Goal: Register for event/course

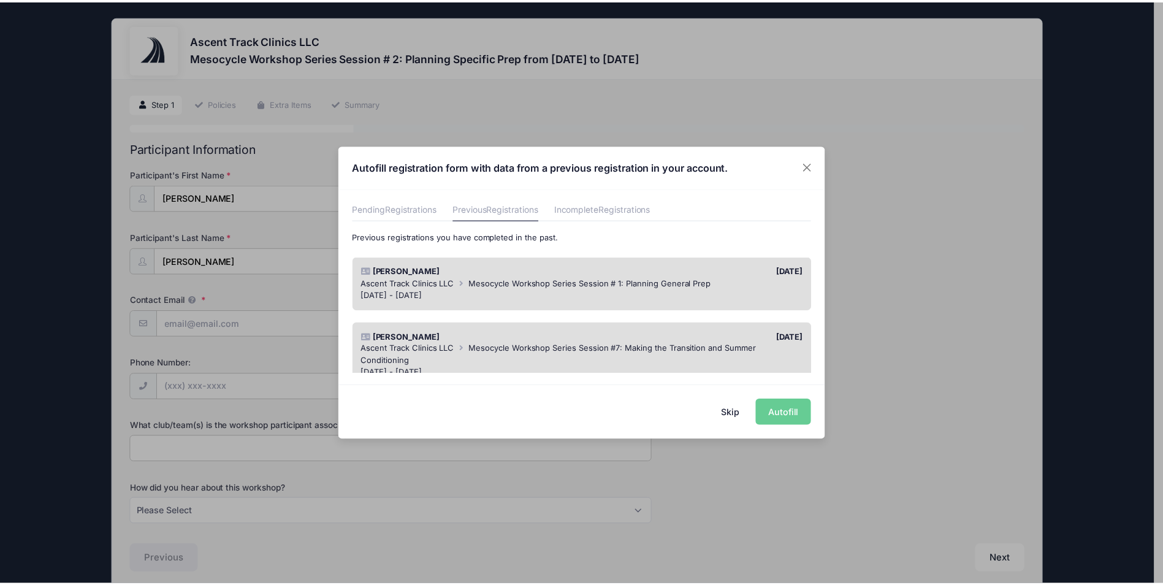
scroll to position [73, 0]
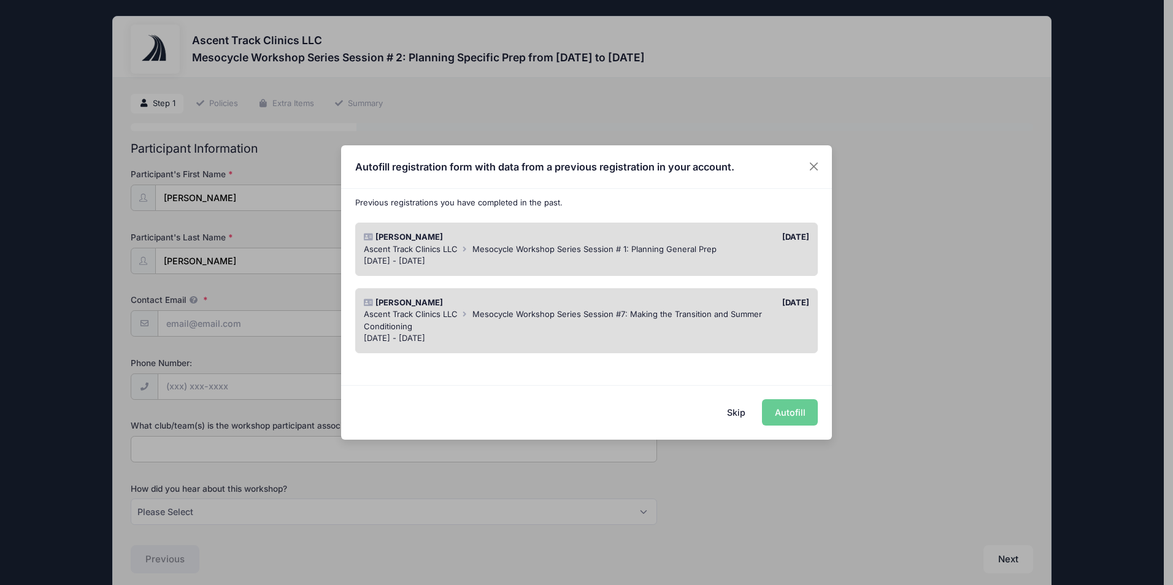
click at [743, 415] on button "Skip" at bounding box center [737, 412] width 44 height 26
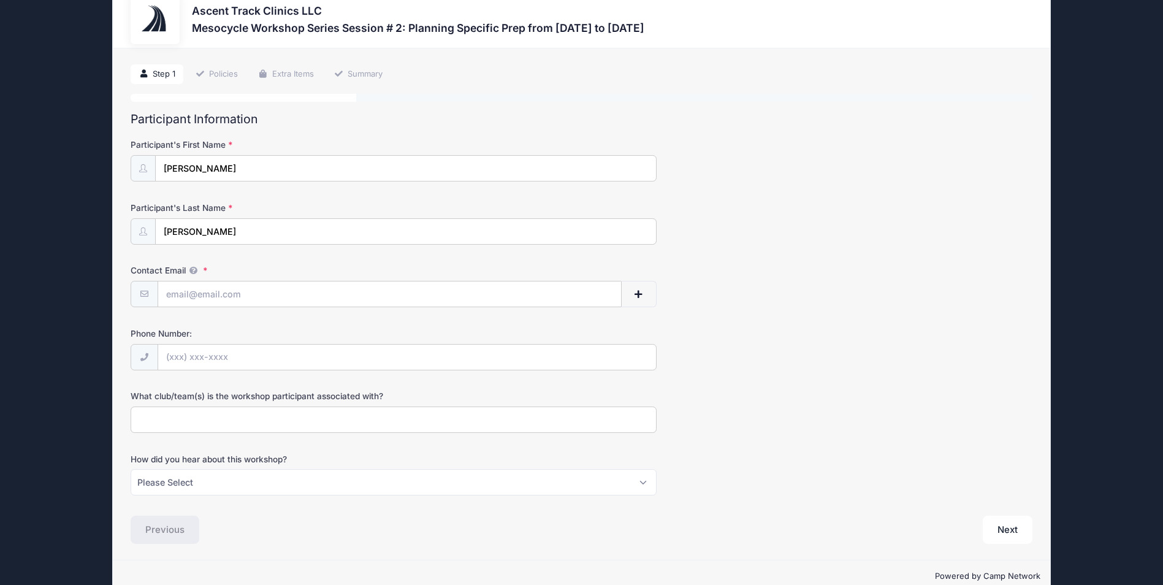
scroll to position [53, 0]
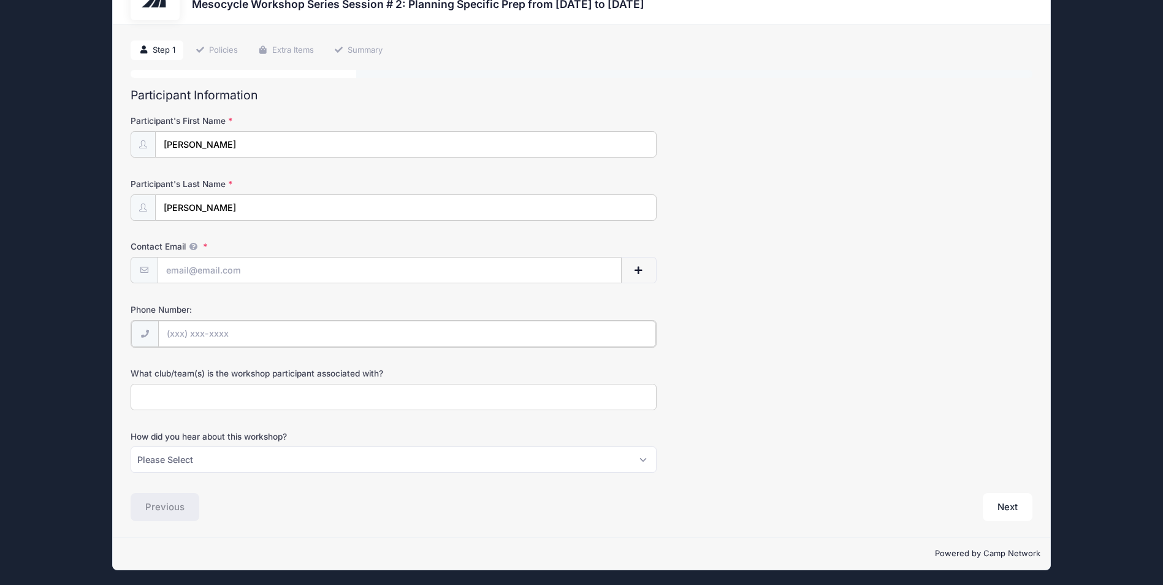
click at [220, 339] on input "Phone Number:" at bounding box center [407, 334] width 498 height 26
type input "[PHONE_NUMBER]"
type input "[EMAIL_ADDRESS][DOMAIN_NAME]"
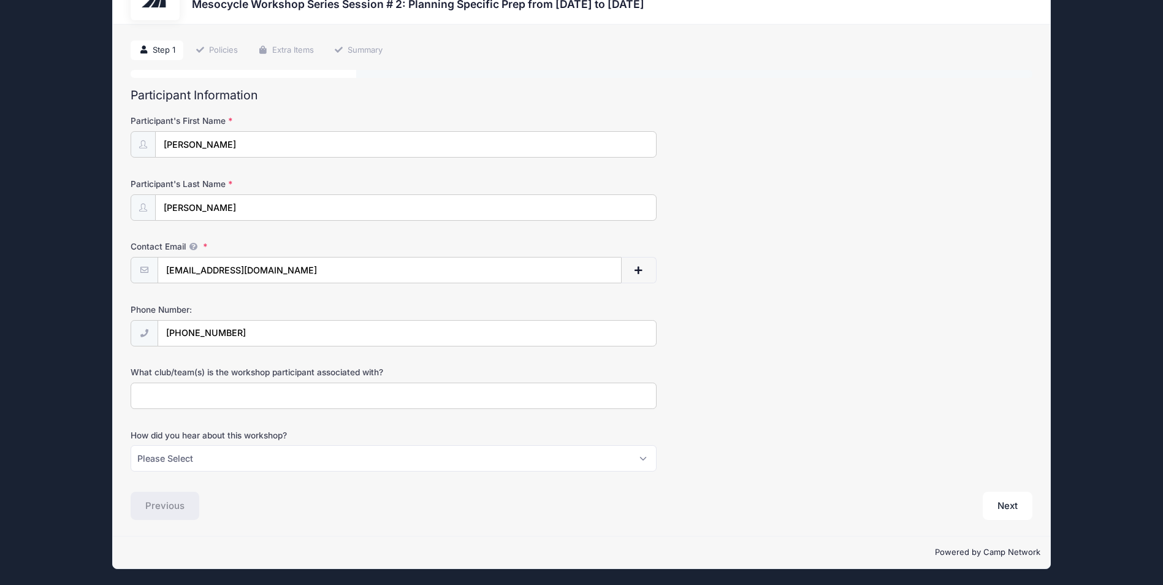
type input "[GEOGRAPHIC_DATA]"
click at [651, 450] on select "Please Select Email Instagram Facebook X/Twitter A friend Saw information about…" at bounding box center [394, 458] width 526 height 26
select select "Instagram"
click at [131, 445] on select "Please Select Email Instagram Facebook X/Twitter A friend Saw information about…" at bounding box center [394, 458] width 526 height 26
click at [1030, 513] on button "Next" at bounding box center [1008, 506] width 50 height 28
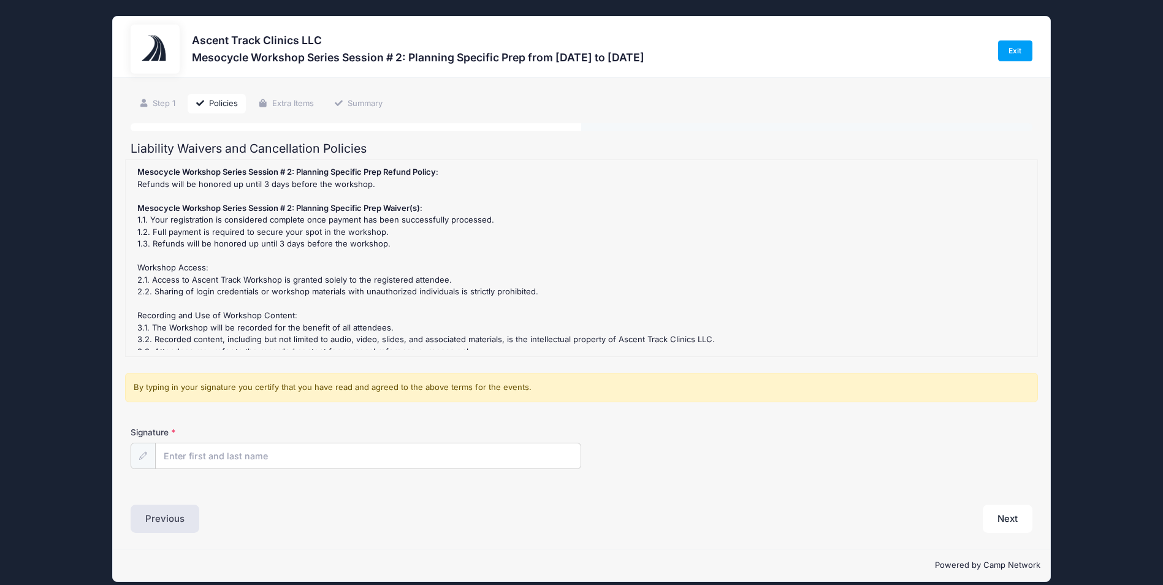
scroll to position [13, 0]
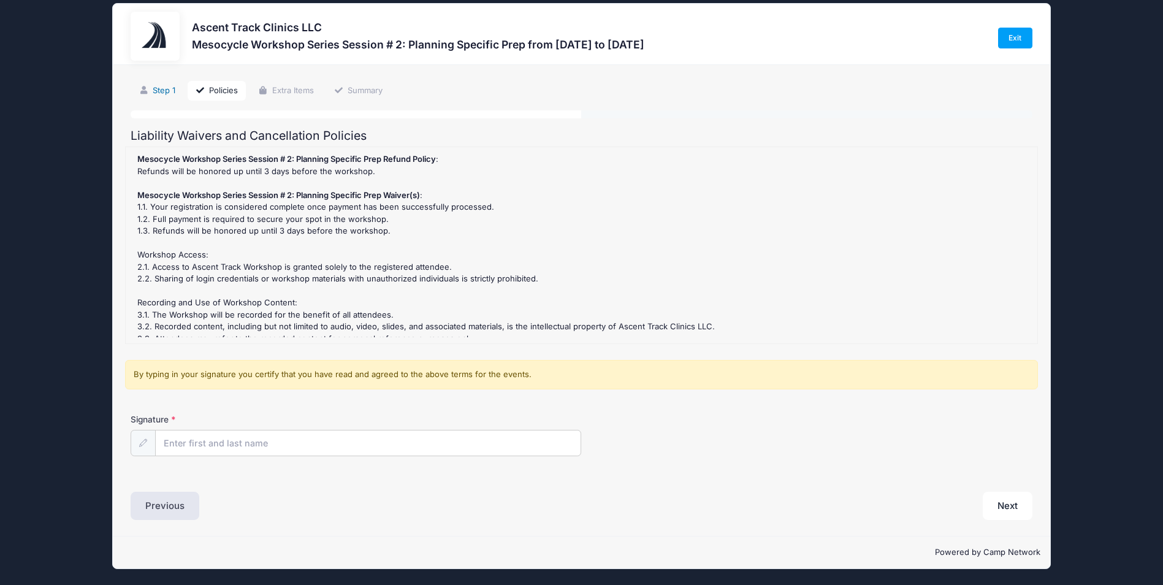
click at [166, 87] on link "Step 1" at bounding box center [157, 91] width 53 height 20
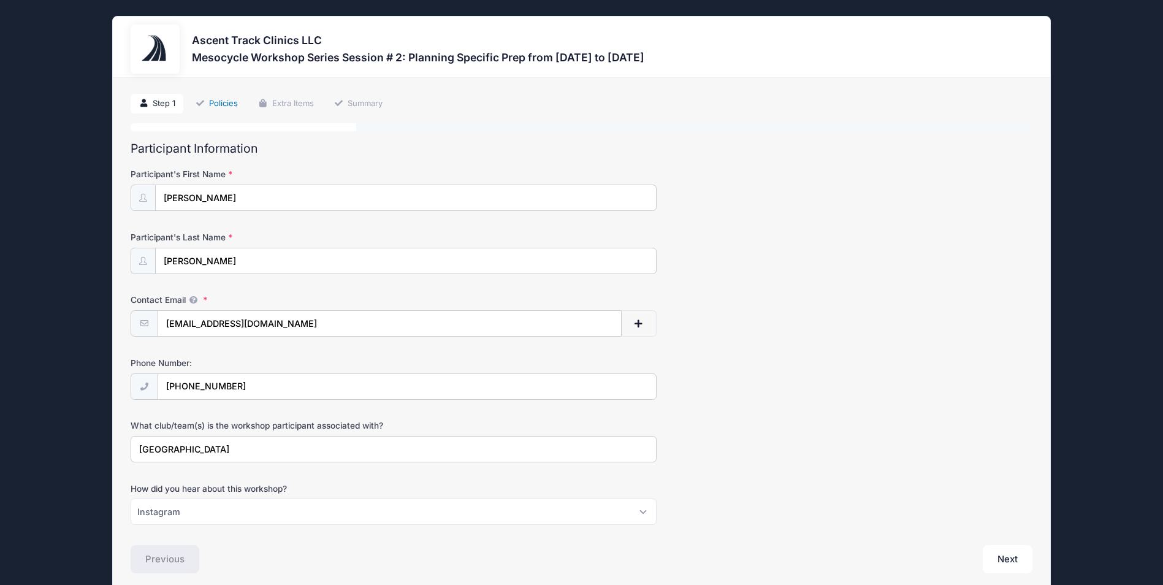
click at [221, 105] on link "Policies" at bounding box center [217, 104] width 59 height 20
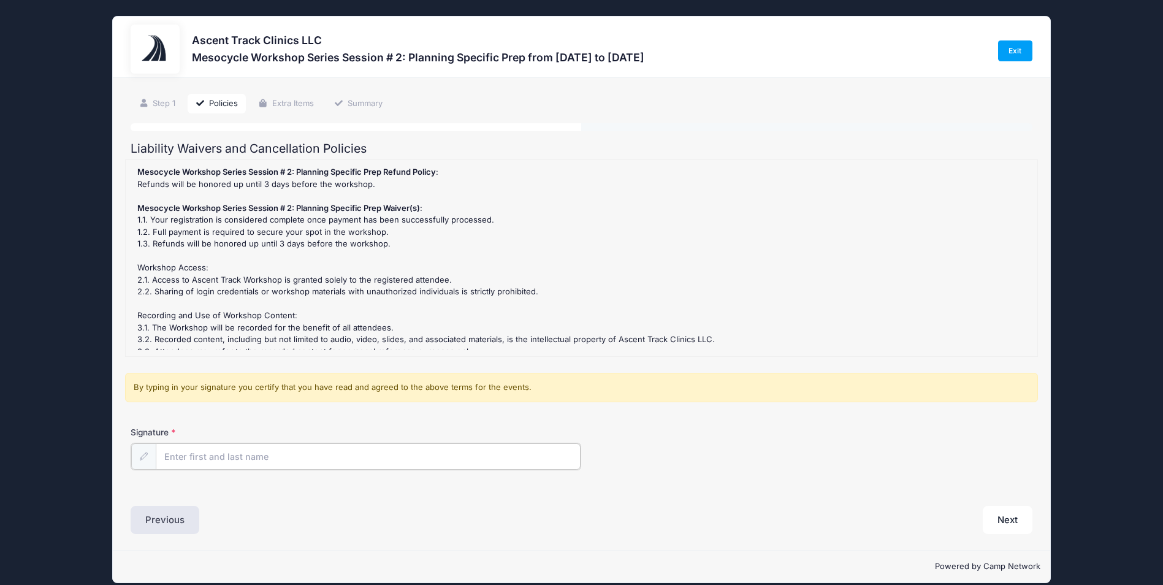
click at [204, 459] on input "Signature" at bounding box center [368, 456] width 425 height 26
type input "[PERSON_NAME]"
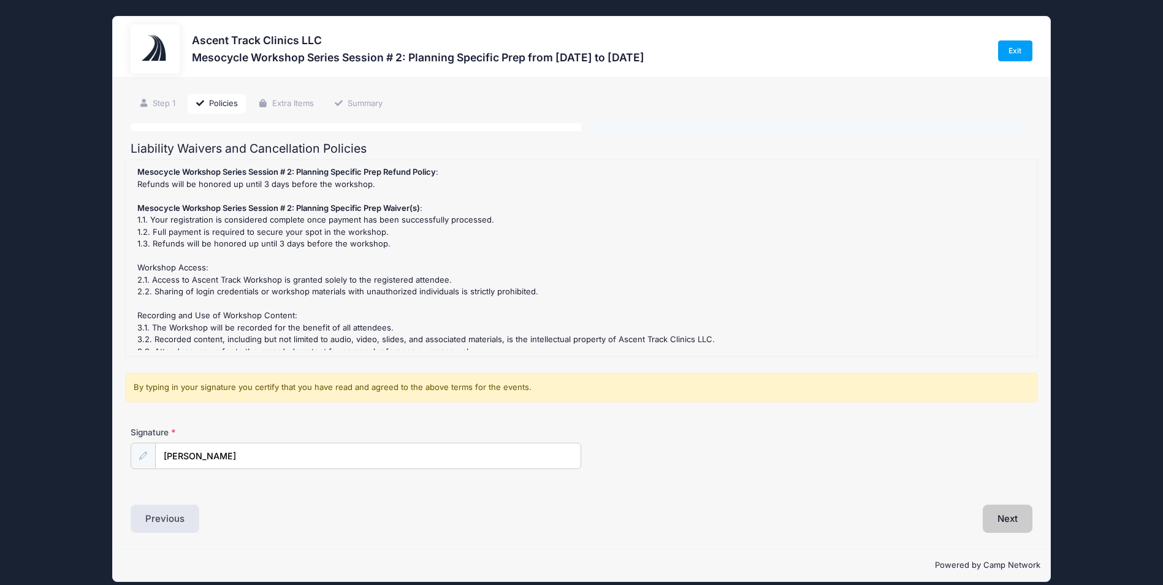
click at [1004, 524] on button "Next" at bounding box center [1008, 519] width 50 height 28
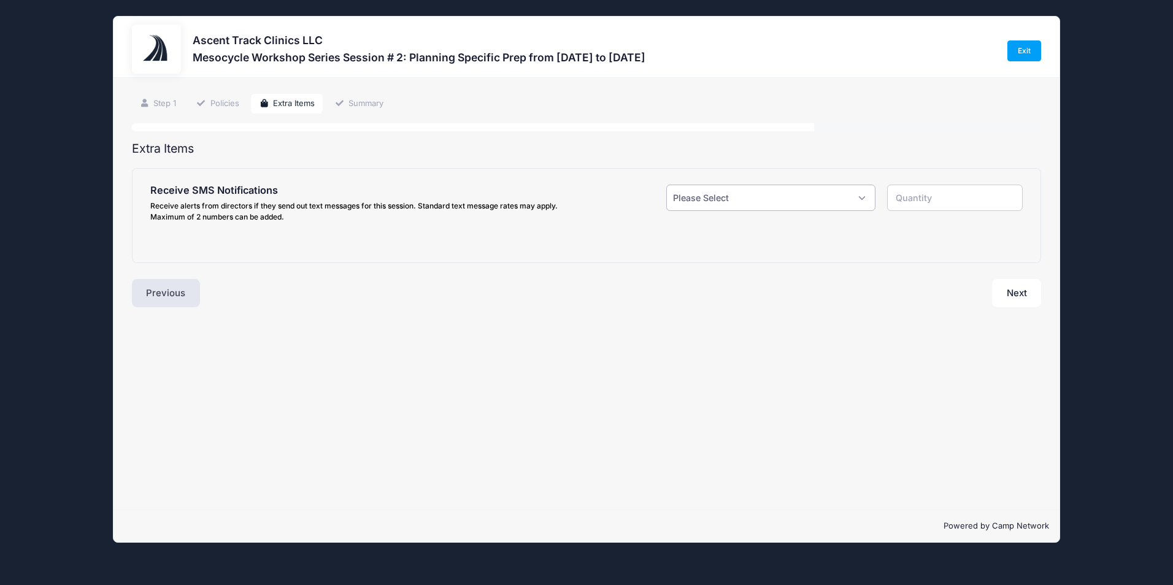
click at [840, 199] on select "Please Select Yes ($0.00) No" at bounding box center [770, 198] width 209 height 26
select select "1"
click at [666, 185] on select "Please Select Yes ($0.00) No" at bounding box center [770, 198] width 209 height 26
type input "1"
click at [391, 276] on input "text" at bounding box center [304, 277] width 255 height 26
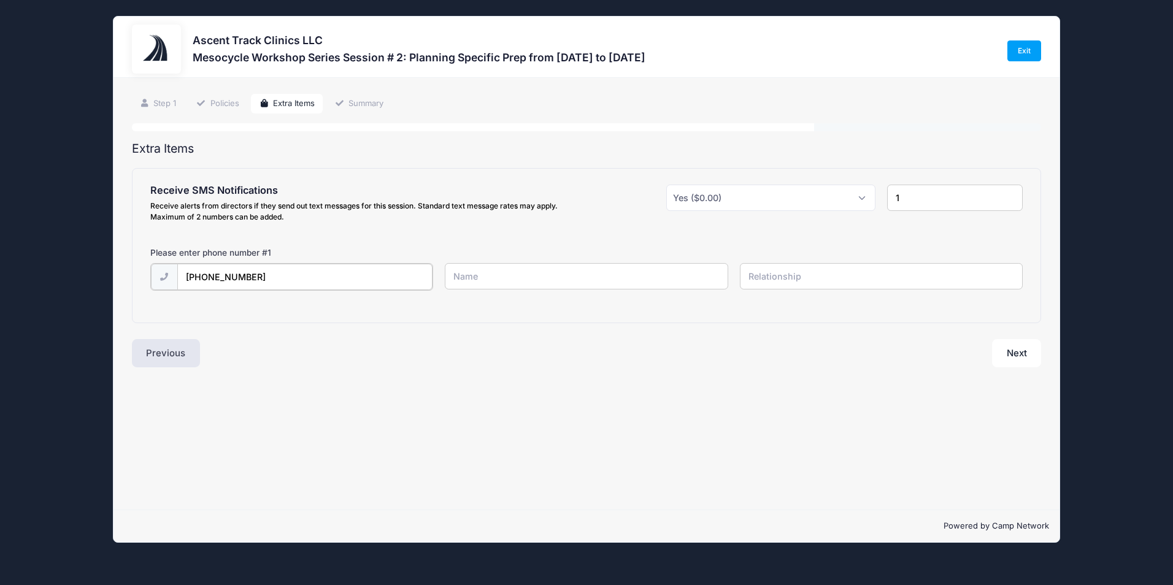
type input "[PHONE_NUMBER]"
click at [470, 267] on input "text" at bounding box center [586, 276] width 283 height 26
type input "[PERSON_NAME]"
type input "ME"
click at [1011, 352] on button "Next" at bounding box center [1017, 352] width 50 height 28
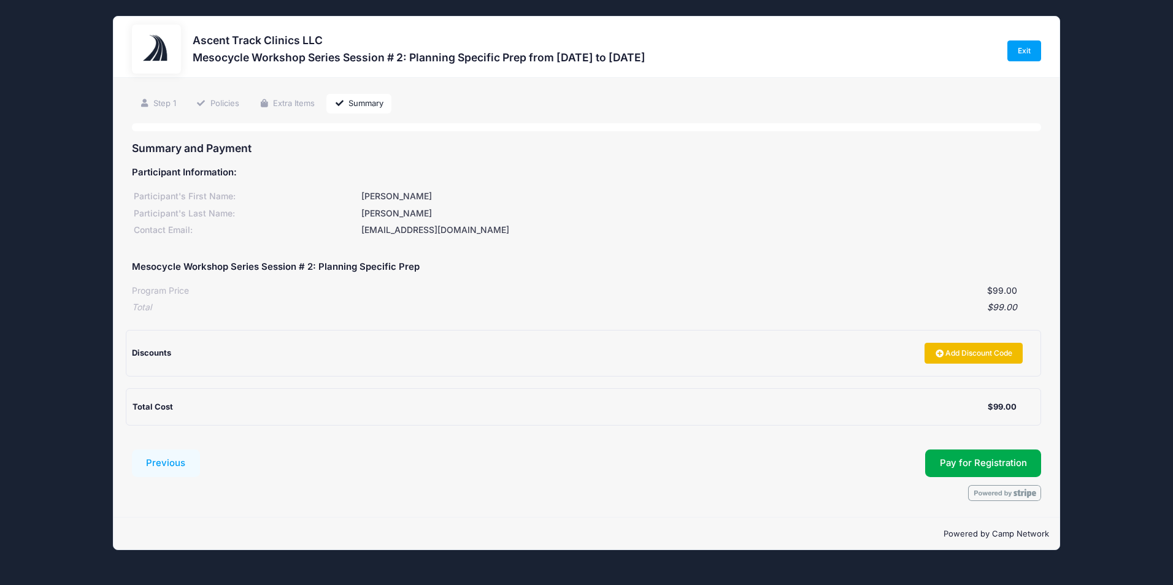
click at [967, 353] on link "Add Discount Code" at bounding box center [973, 353] width 98 height 21
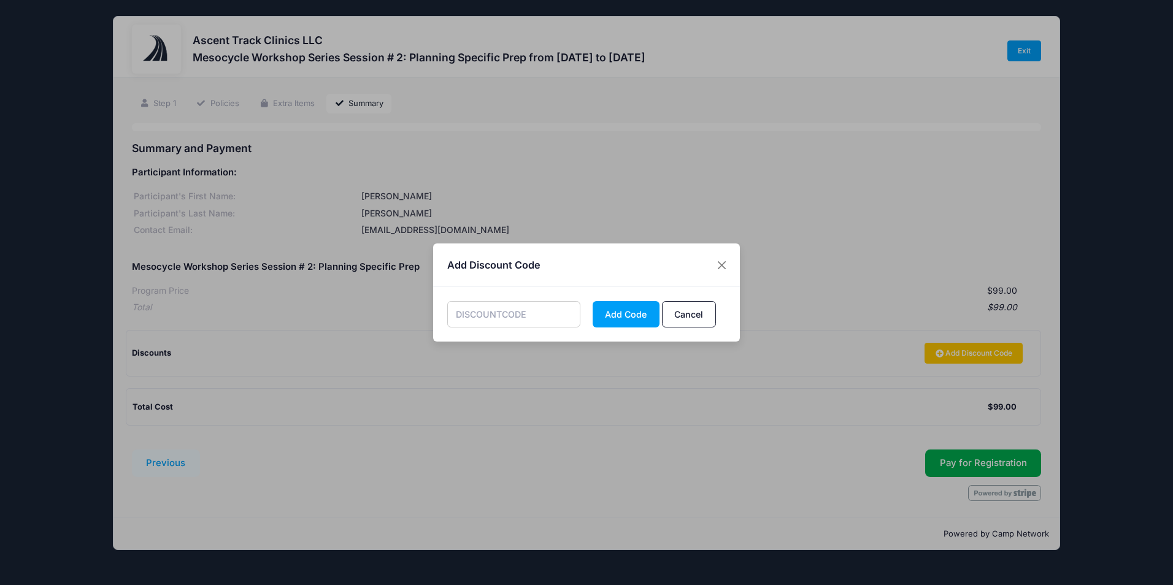
click at [542, 320] on input "text" at bounding box center [514, 314] width 134 height 26
paste input "EARLYSPECIFIC"
type input "EARLYSPECIFIC"
click at [631, 318] on button "Add Code" at bounding box center [625, 314] width 67 height 26
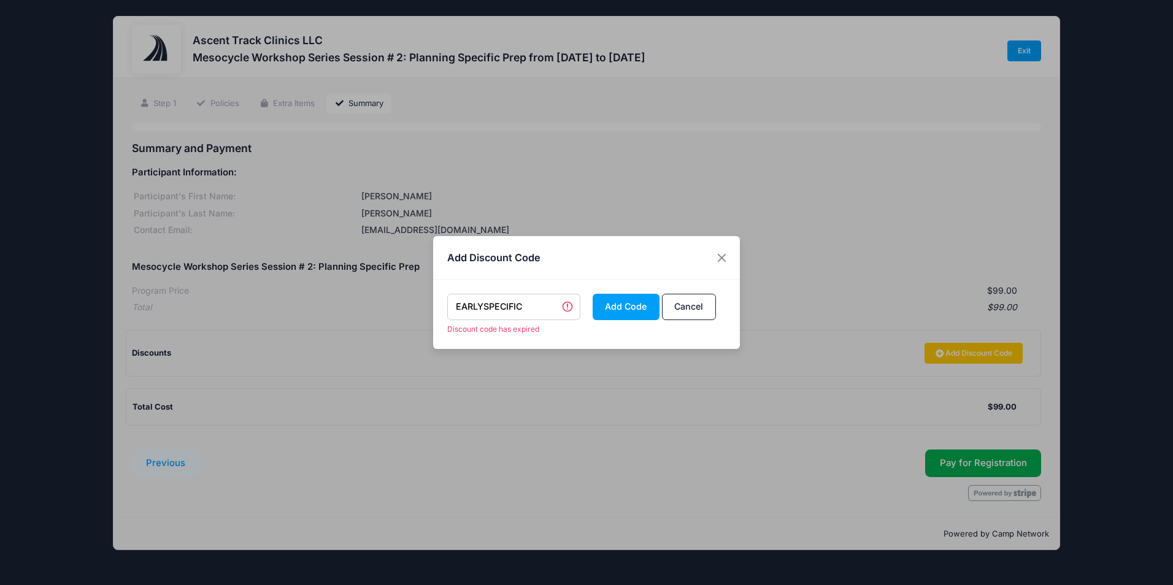
click at [533, 308] on input "EARLYSPECIFIC" at bounding box center [514, 307] width 134 height 26
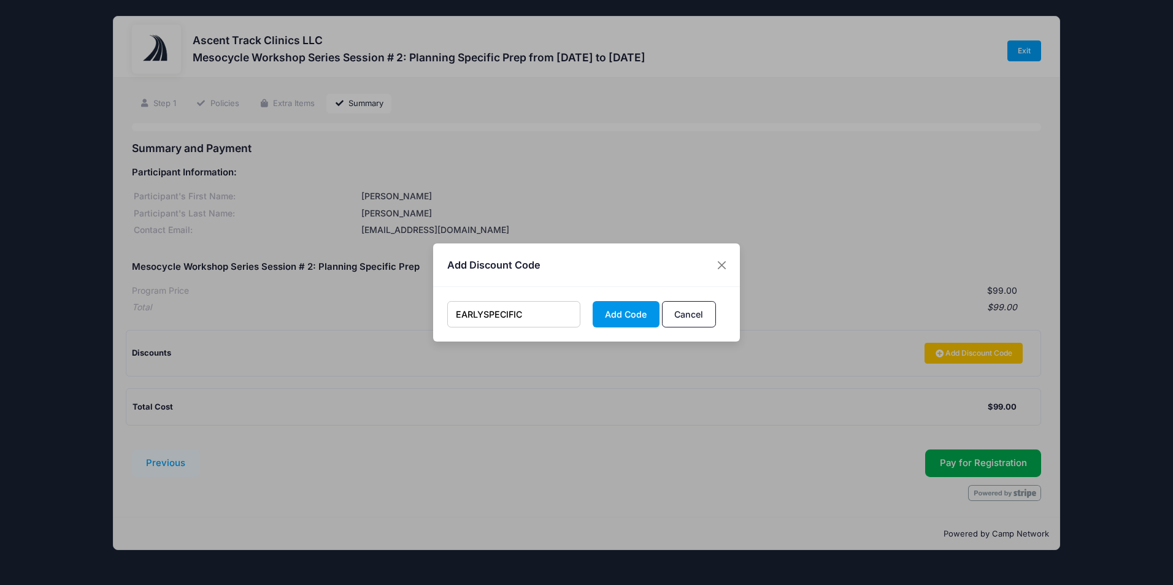
click at [632, 310] on button "Add Code" at bounding box center [625, 314] width 67 height 26
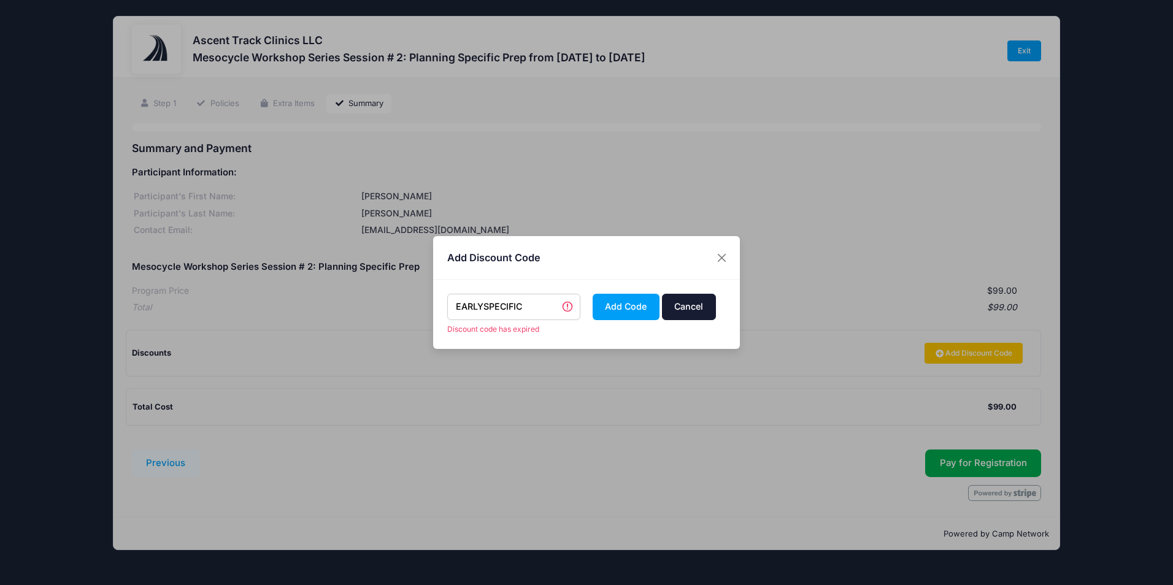
click at [695, 317] on button "Cancel" at bounding box center [689, 307] width 54 height 26
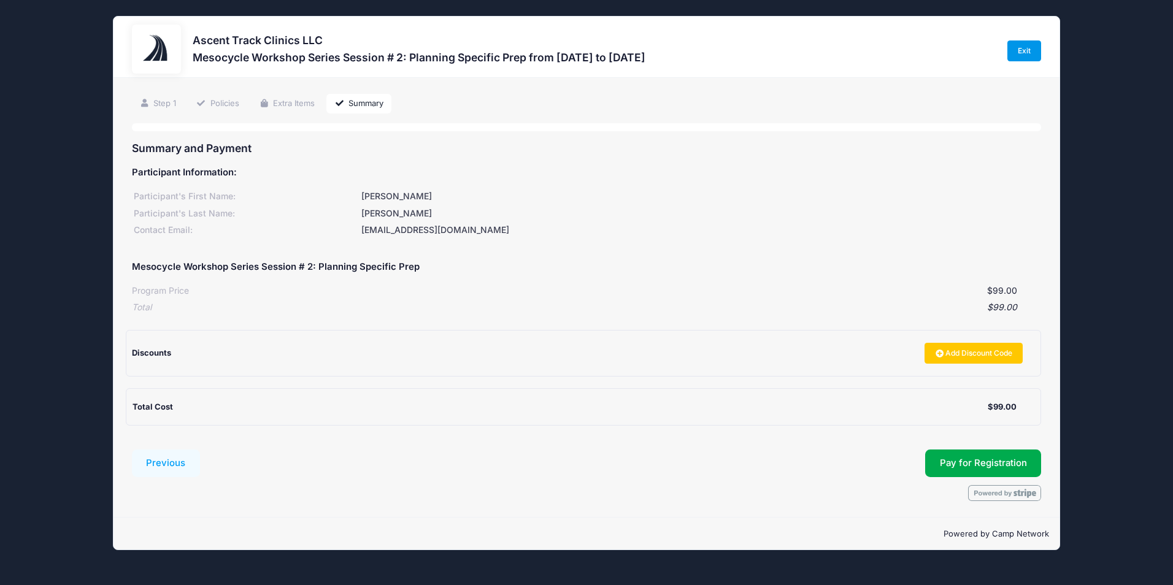
click at [1024, 58] on link "Exit" at bounding box center [1024, 50] width 34 height 21
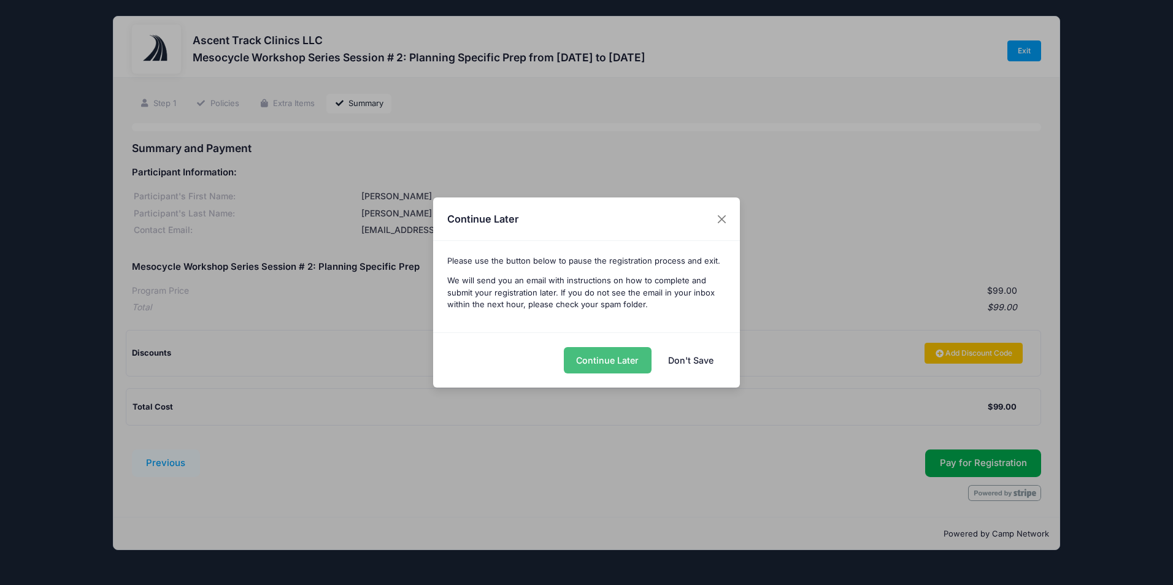
click at [640, 358] on button "Continue Later" at bounding box center [608, 360] width 88 height 26
